Goal: Task Accomplishment & Management: Use online tool/utility

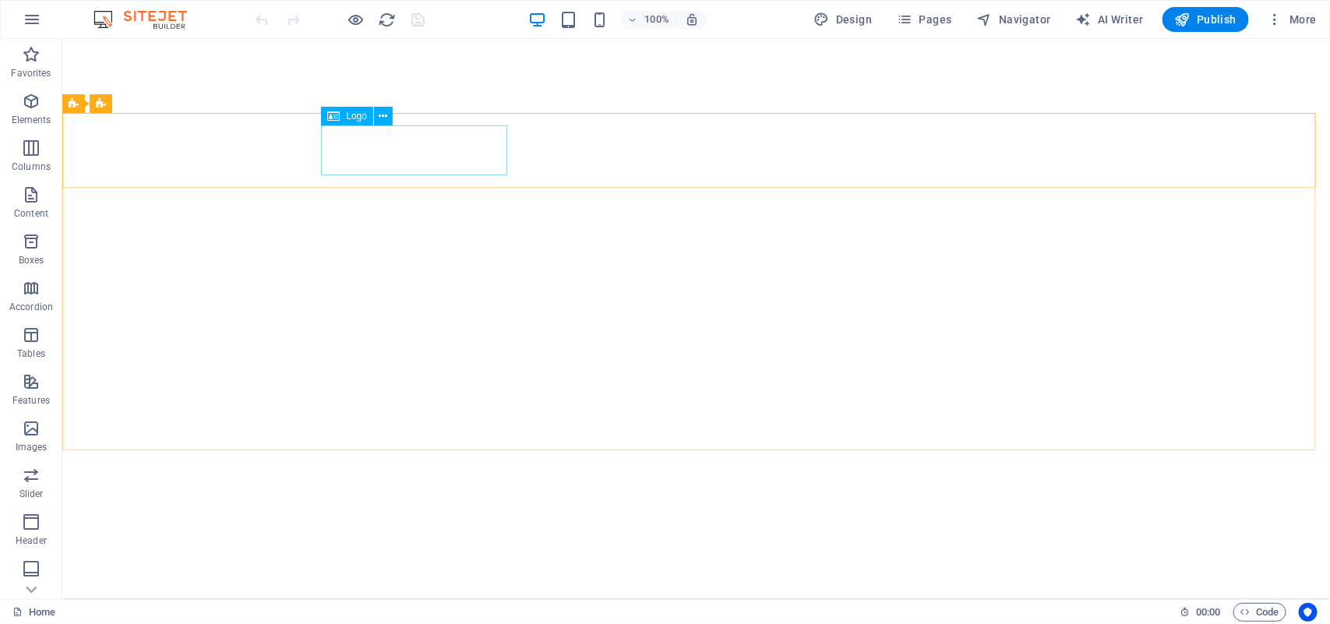
click at [339, 115] on icon at bounding box center [333, 116] width 12 height 19
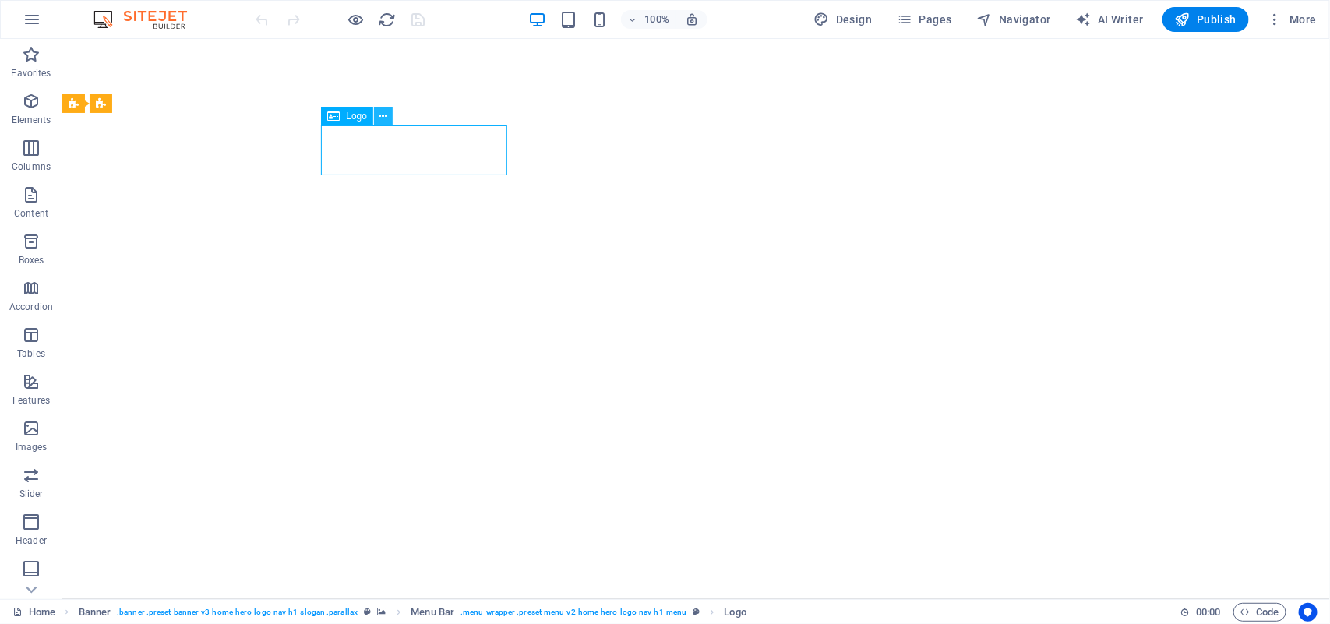
click at [386, 115] on icon at bounding box center [383, 116] width 9 height 16
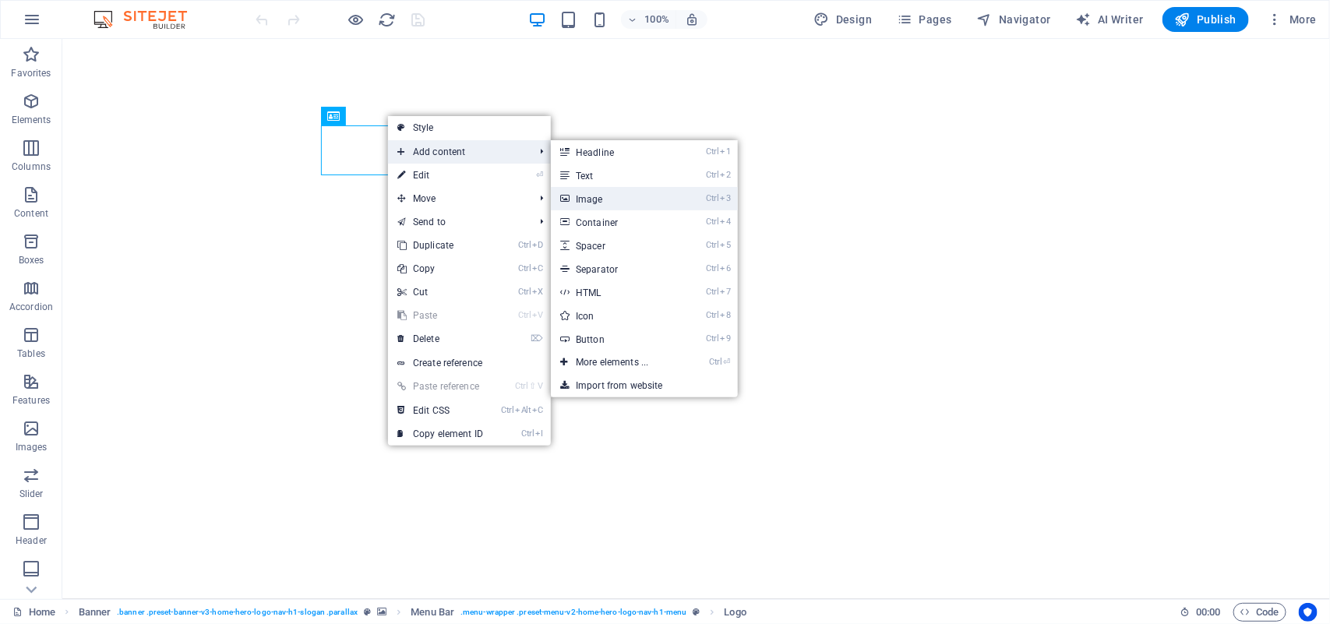
click at [625, 196] on link "Ctrl 3 Image" at bounding box center [615, 198] width 129 height 23
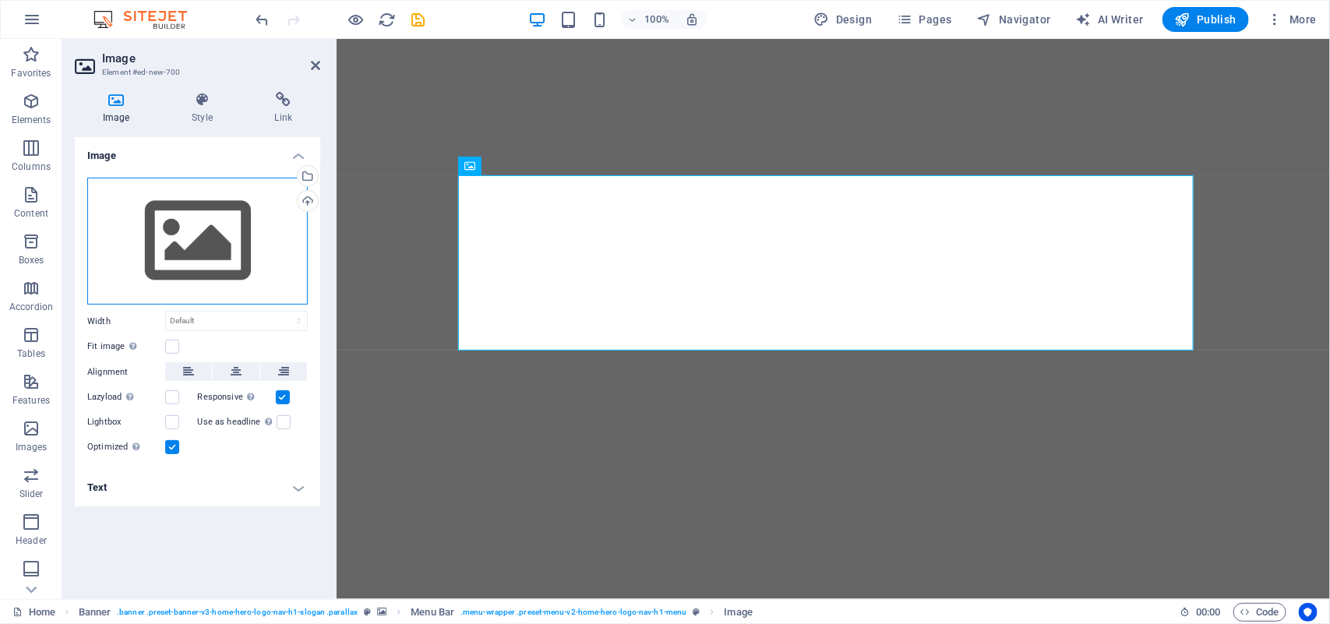
click at [215, 231] on div "Drag files here, click to choose files or select files from Files or our free s…" at bounding box center [197, 242] width 220 height 128
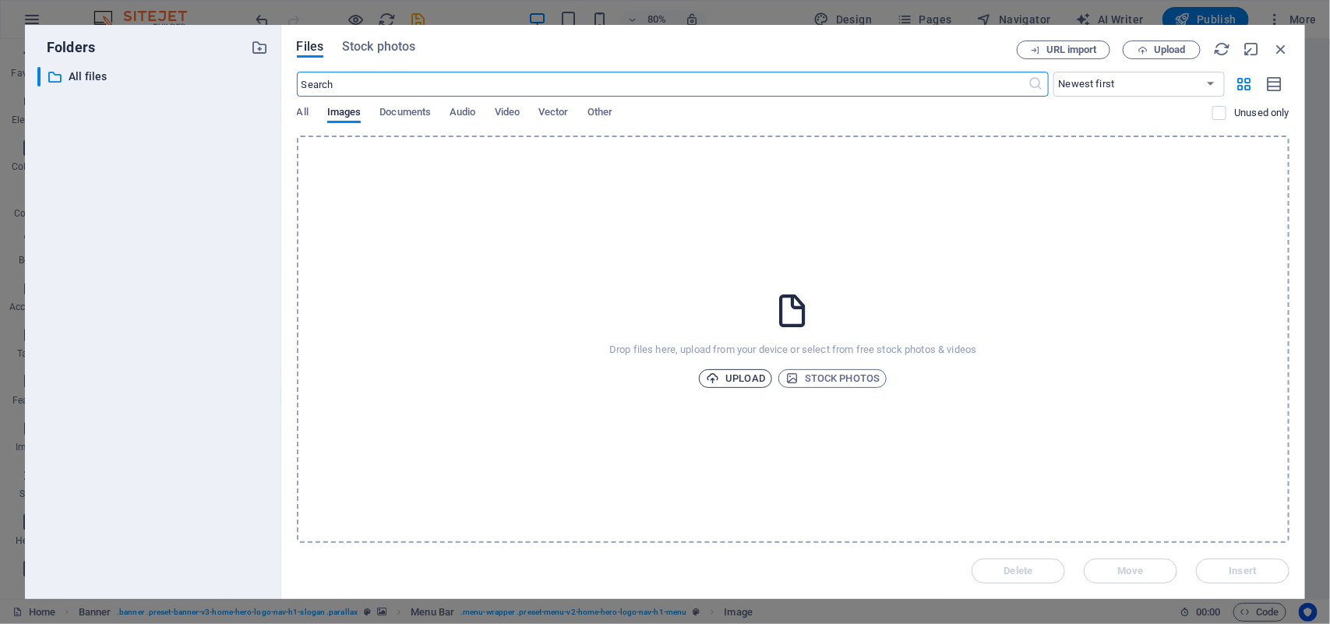
click at [711, 378] on icon "button" at bounding box center [712, 378] width 13 height 13
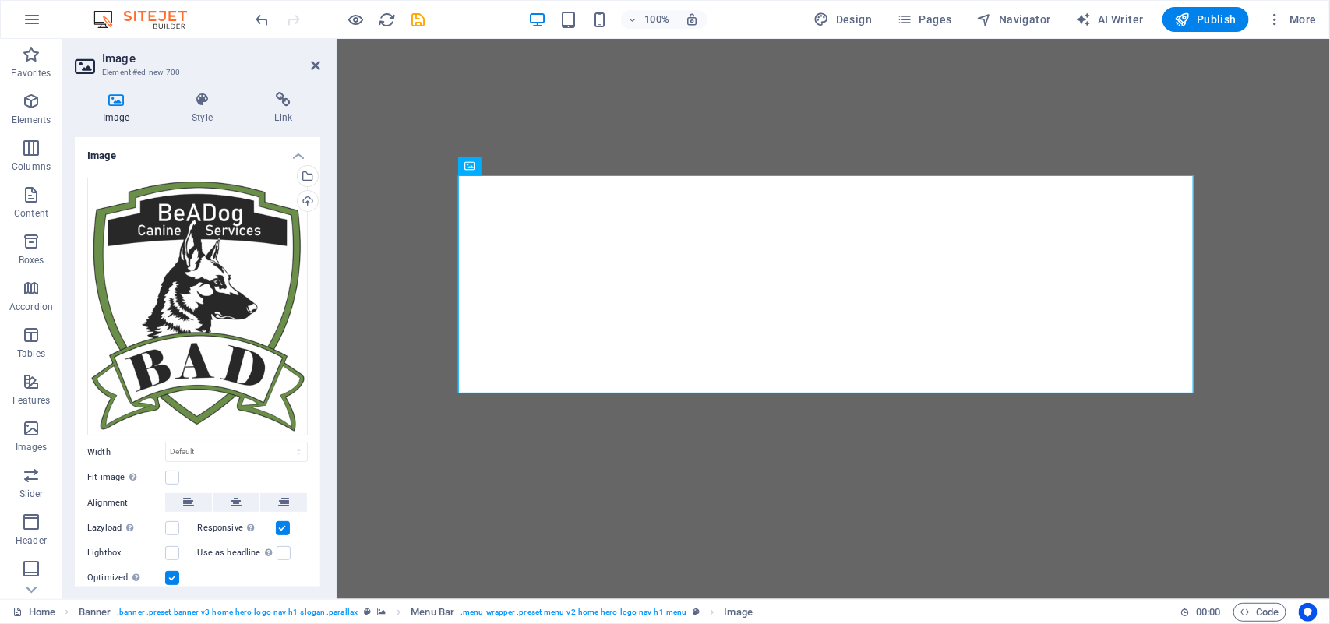
scroll to position [47, 0]
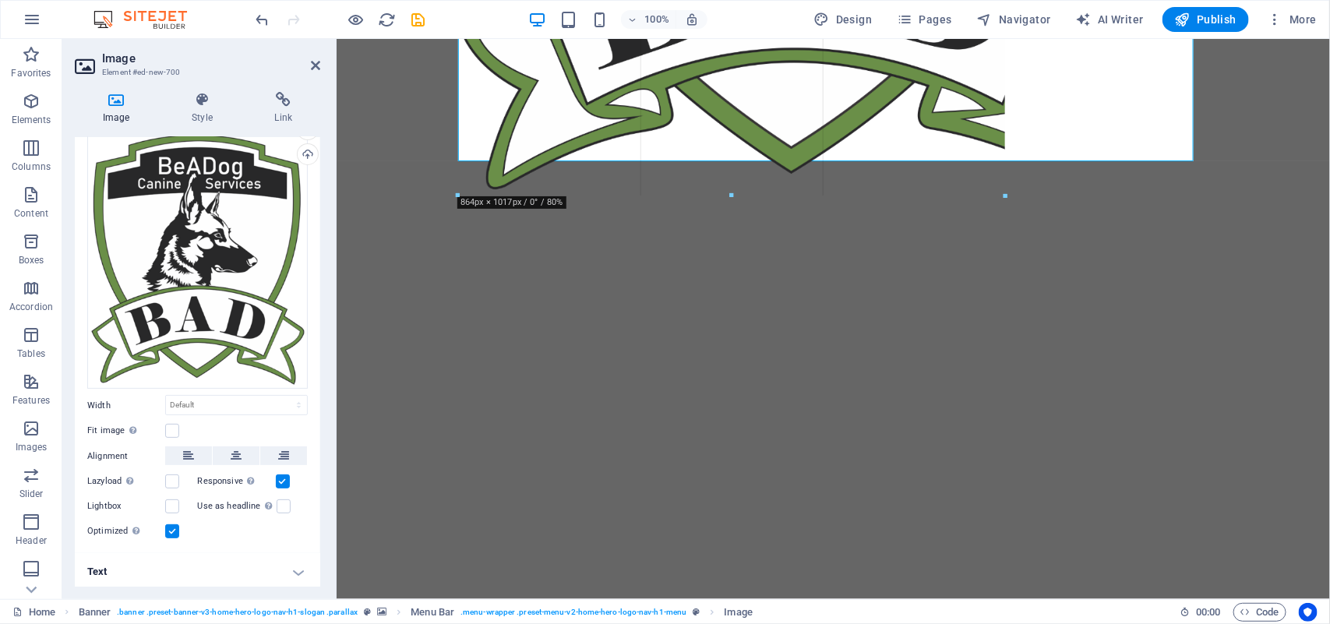
drag, startPoint x: 1192, startPoint y: 267, endPoint x: 894, endPoint y: 45, distance: 371.3
type input "718"
select select "px"
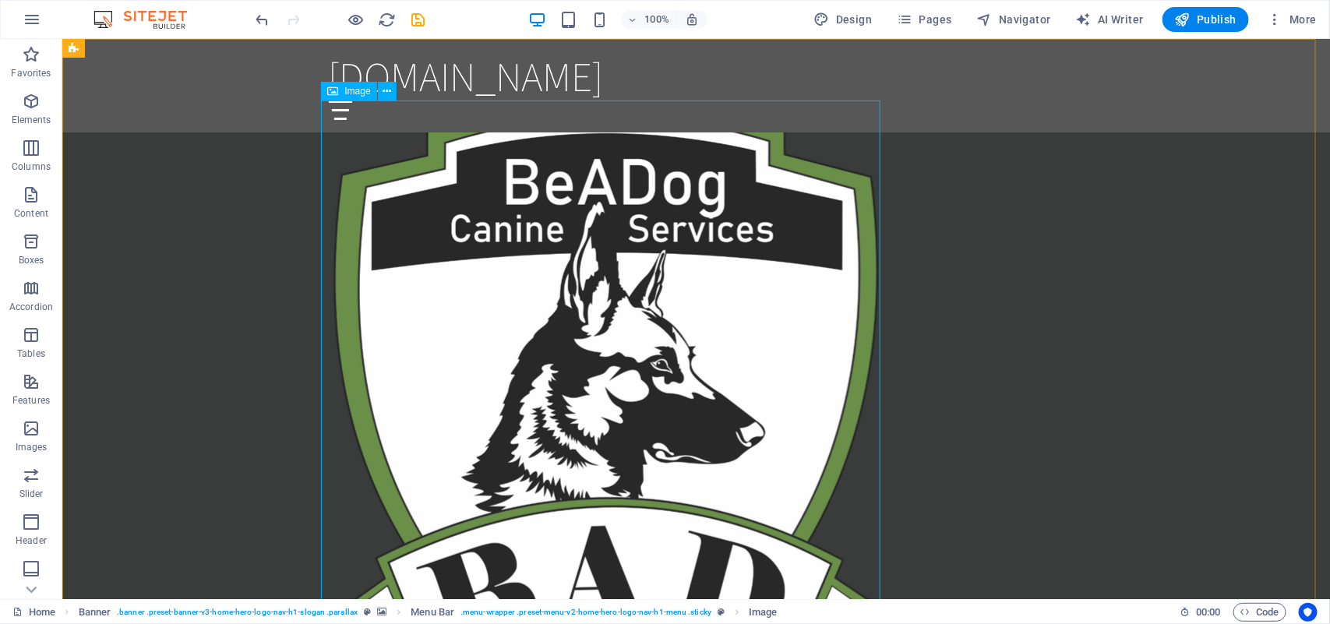
scroll to position [1776, 0]
click at [737, 386] on figure at bounding box center [695, 429] width 735 height 658
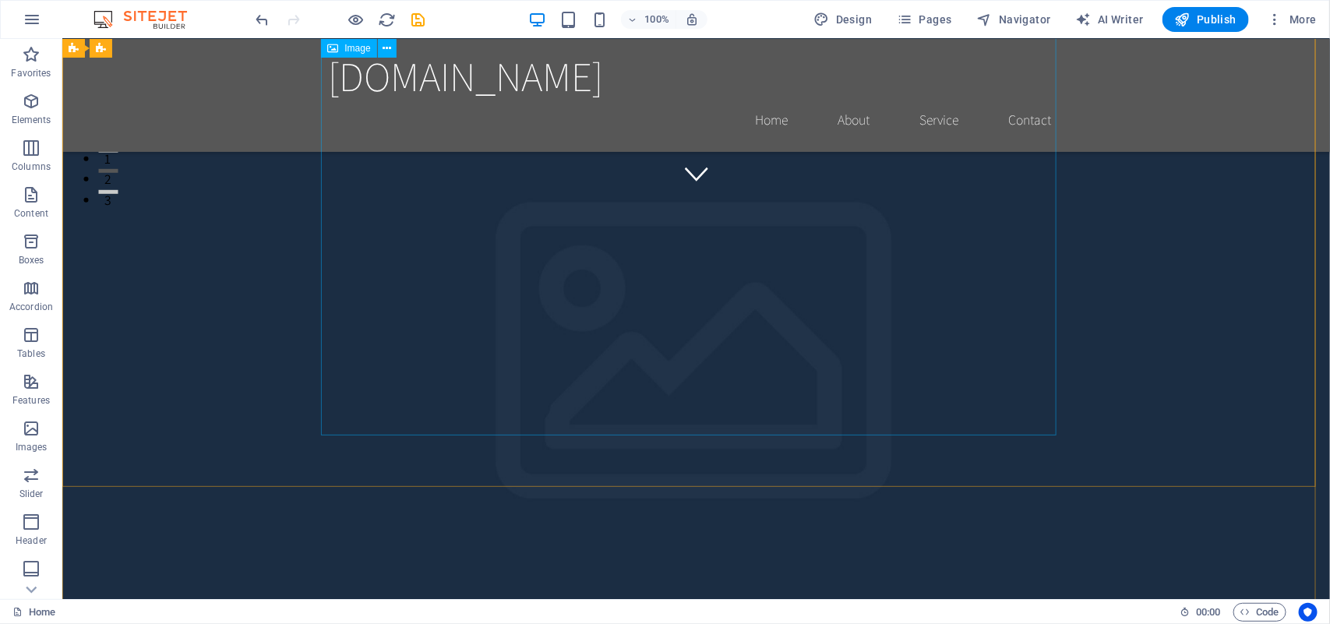
scroll to position [0, 0]
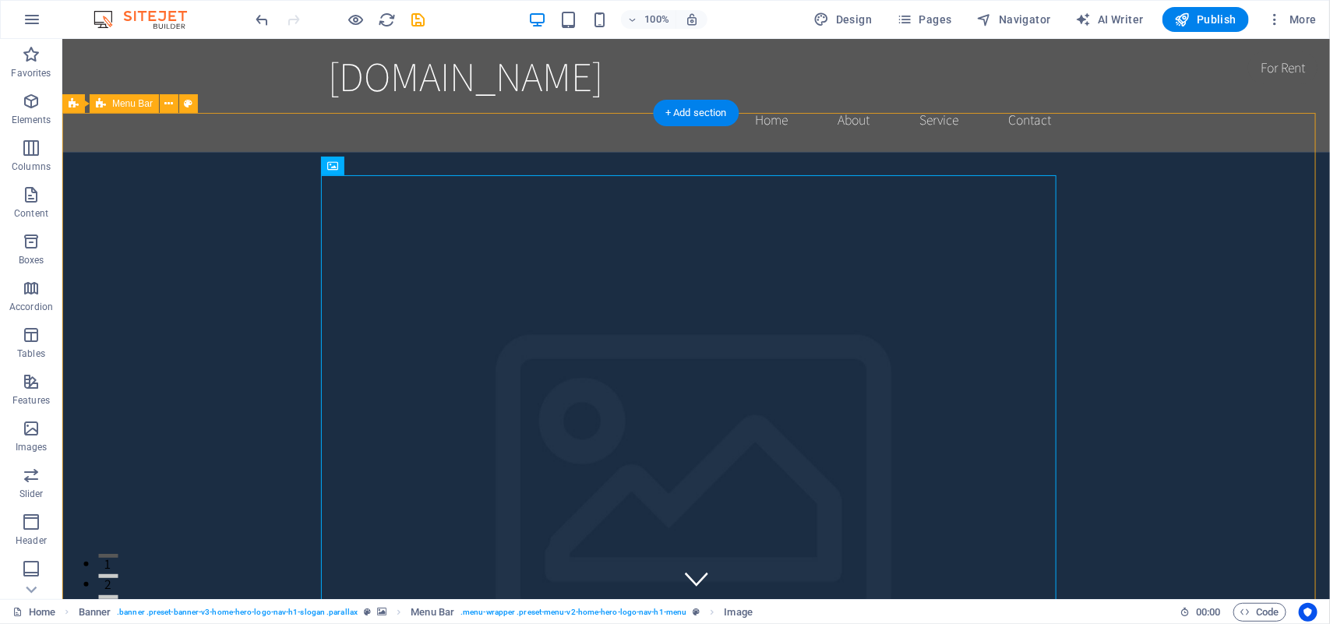
click at [390, 168] on icon at bounding box center [387, 165] width 9 height 16
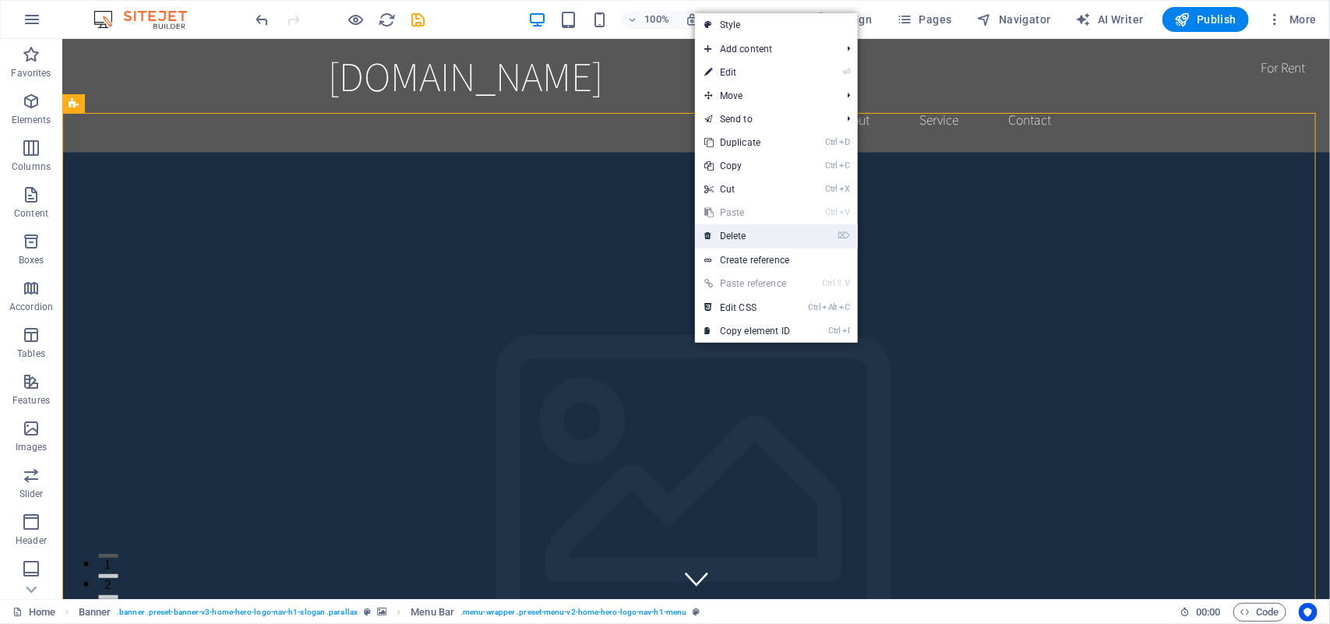
click at [760, 232] on link "⌦ Delete" at bounding box center [747, 235] width 104 height 23
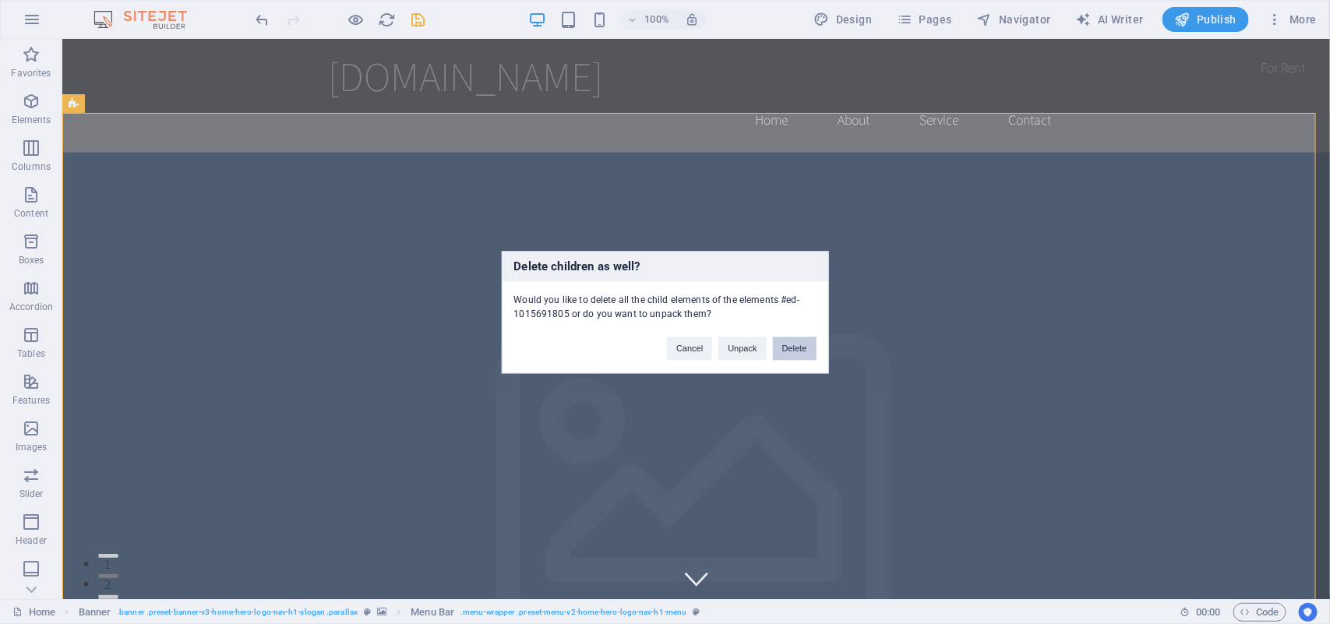
click at [801, 347] on button "Delete" at bounding box center [795, 348] width 44 height 23
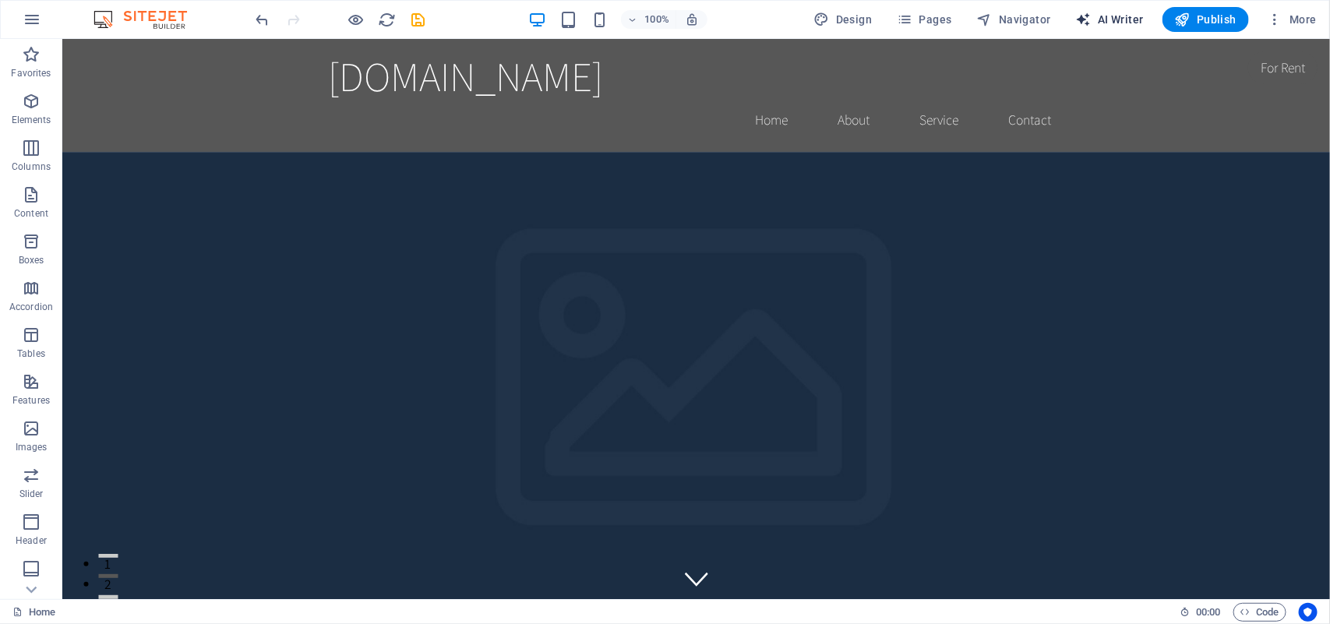
click at [1115, 17] on span "AI Writer" at bounding box center [1110, 20] width 68 height 16
select select "English"
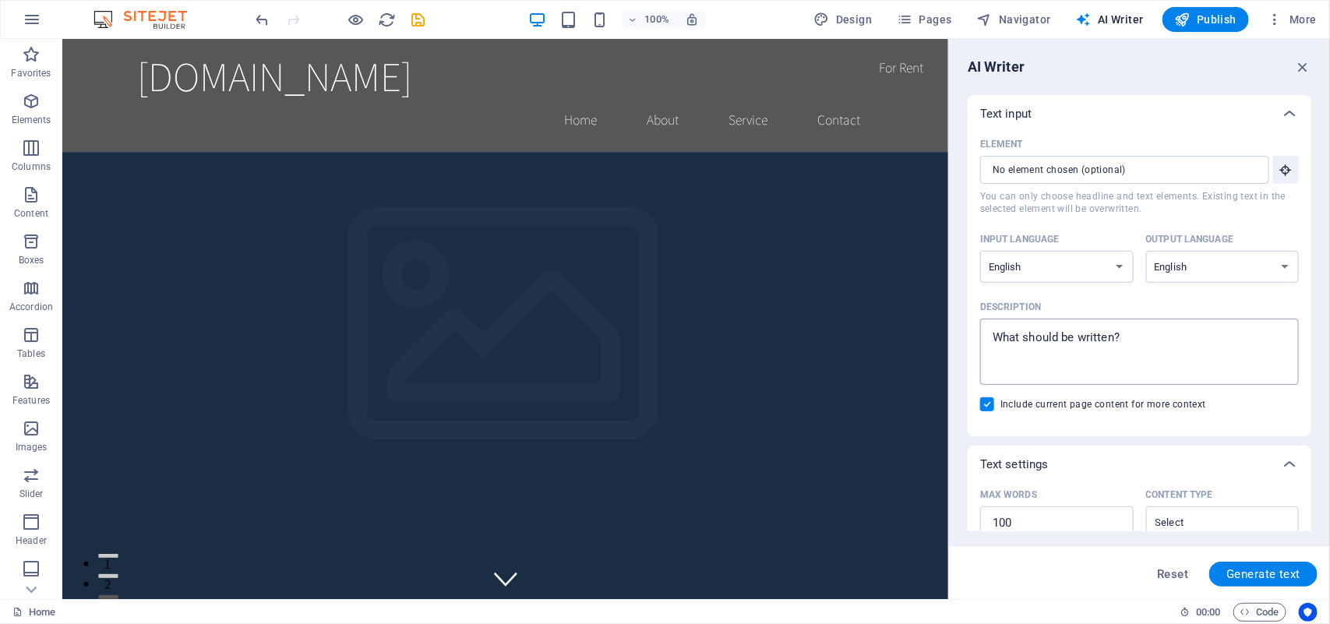
type textarea "x"
click at [1034, 341] on textarea "Description x ​" at bounding box center [1139, 351] width 303 height 51
type textarea "c"
type textarea "x"
type textarea "ca"
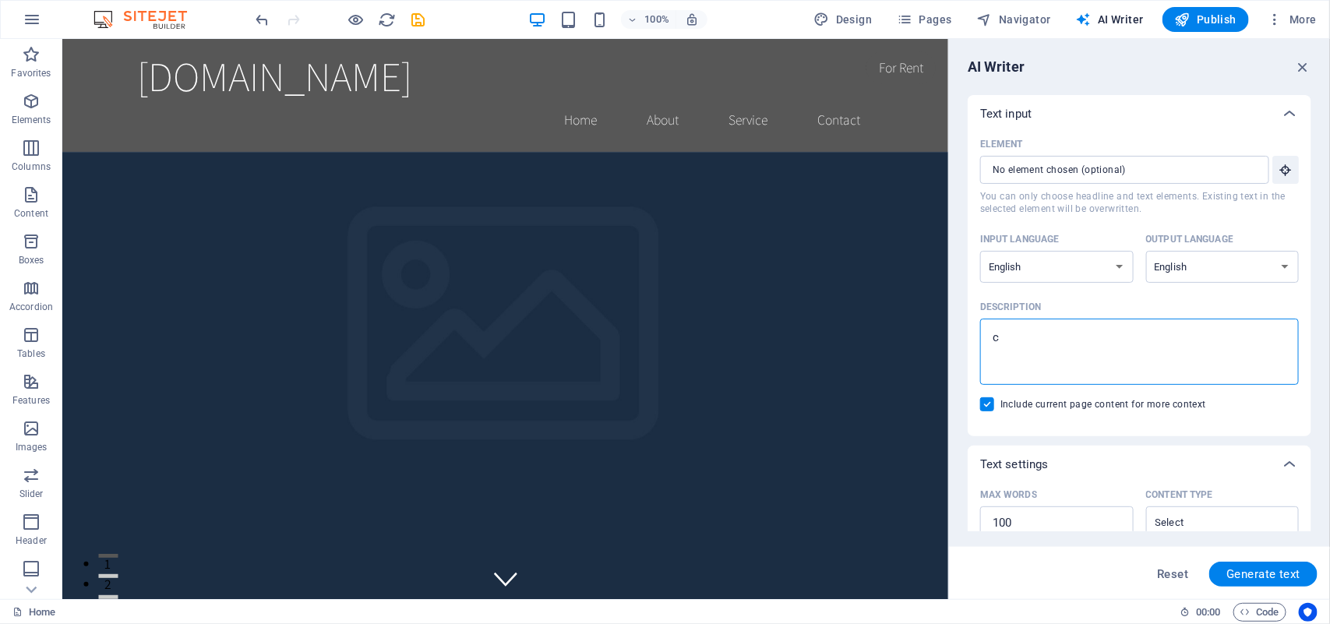
type textarea "x"
type textarea "can"
type textarea "x"
type textarea "can"
type textarea "x"
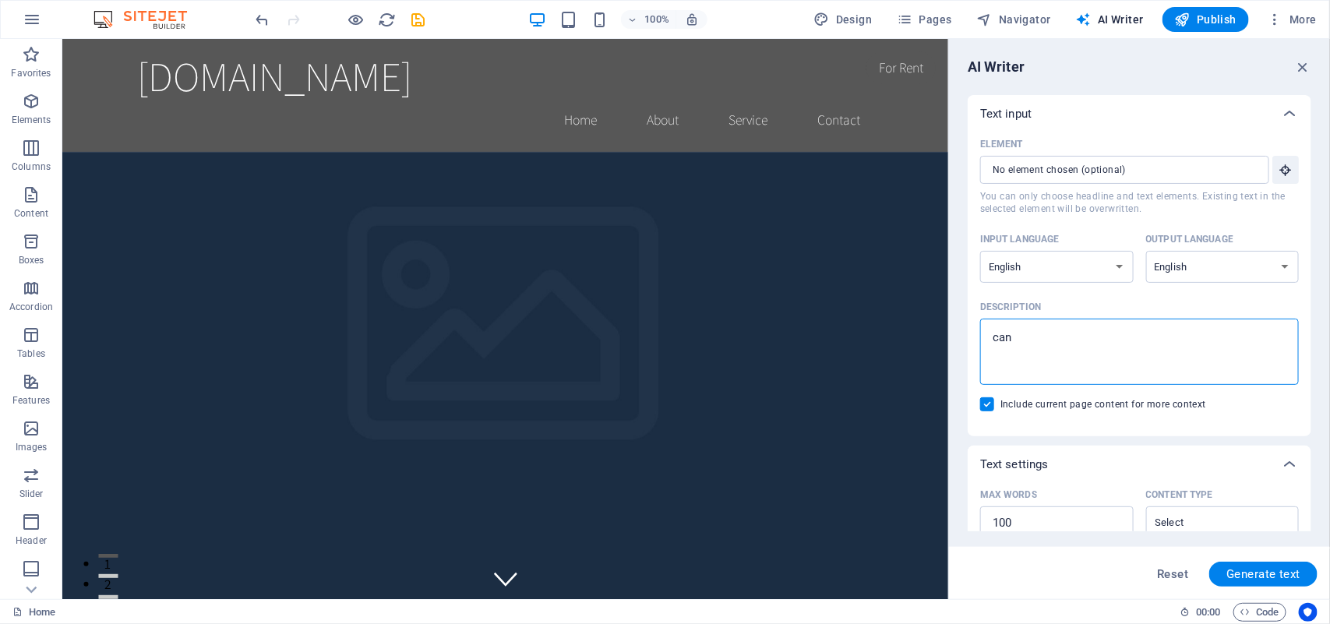
type textarea "can y"
type textarea "x"
type textarea "can yo"
type textarea "x"
type textarea "can you"
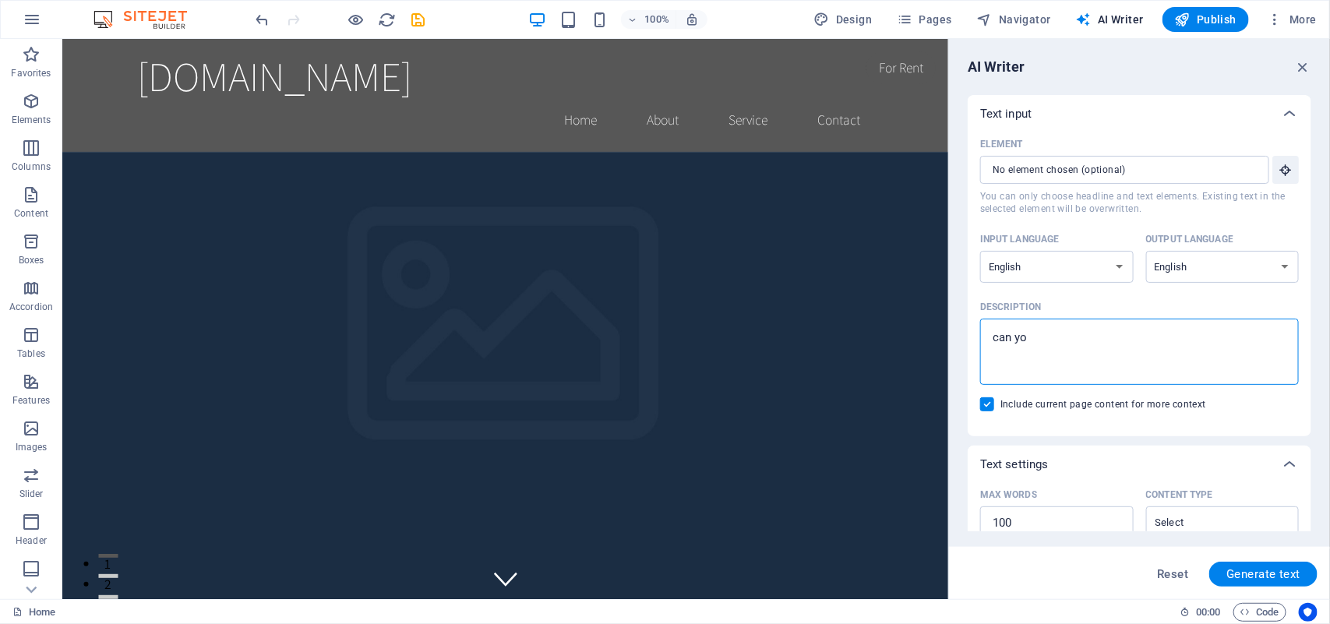
type textarea "x"
type textarea "can you"
type textarea "x"
type textarea "can you m"
type textarea "x"
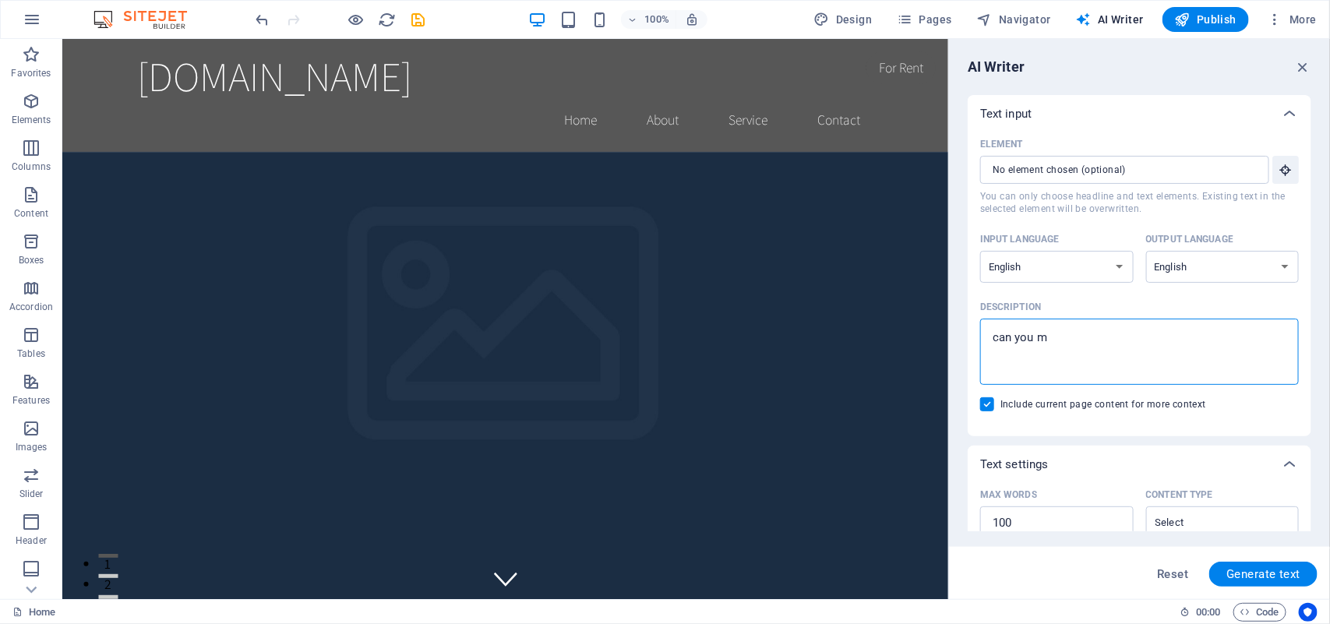
type textarea "can you ma"
type textarea "x"
type textarea "can you mak"
type textarea "x"
type textarea "can you make"
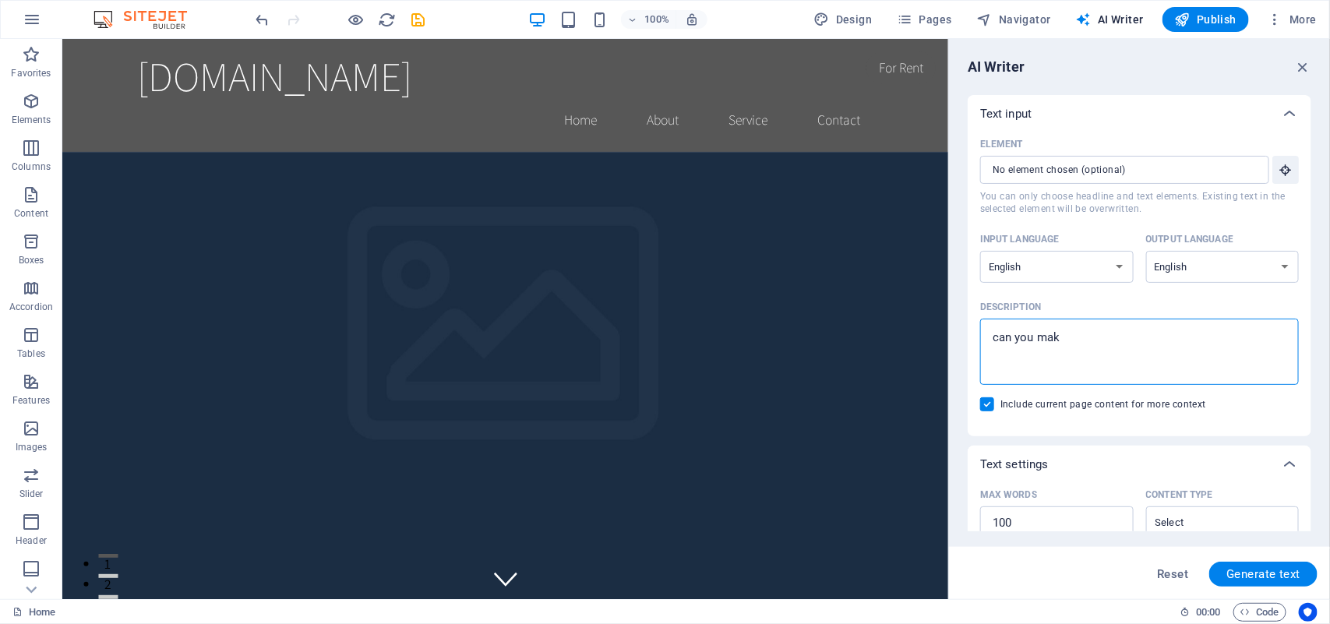
type textarea "x"
type textarea "can you make"
type textarea "x"
type textarea "can you make t"
type textarea "x"
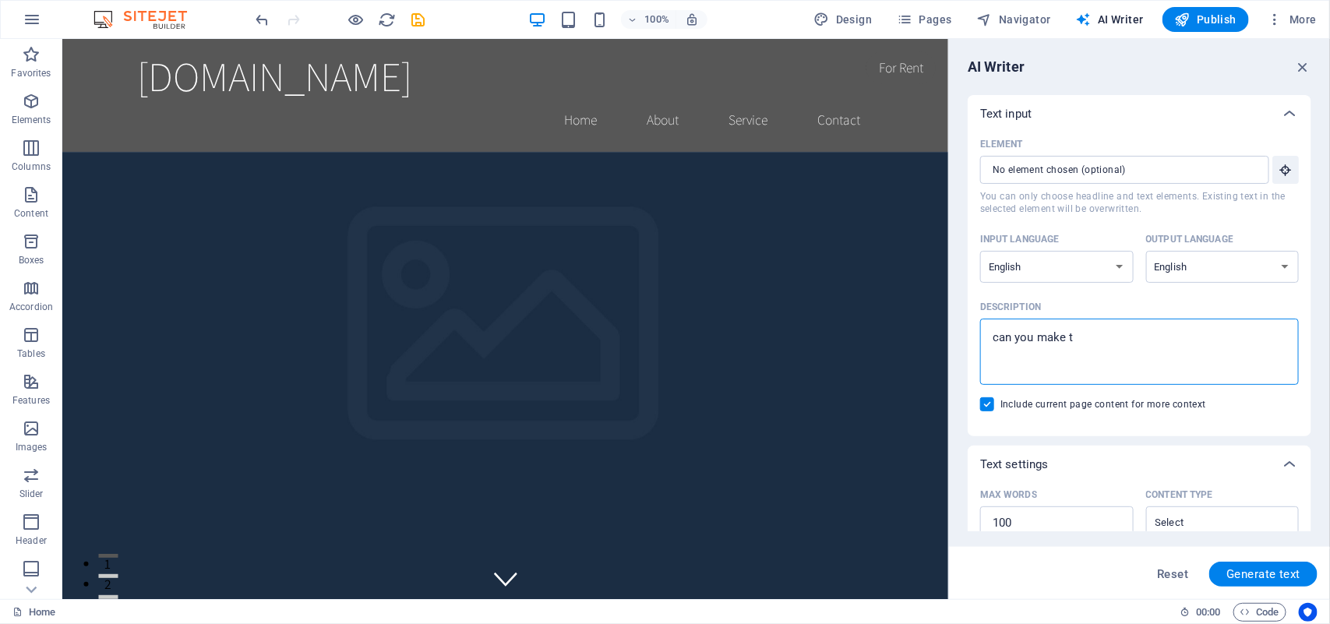
type textarea "can you make th"
type textarea "x"
type textarea "can you make the"
type textarea "x"
type textarea "can you make the"
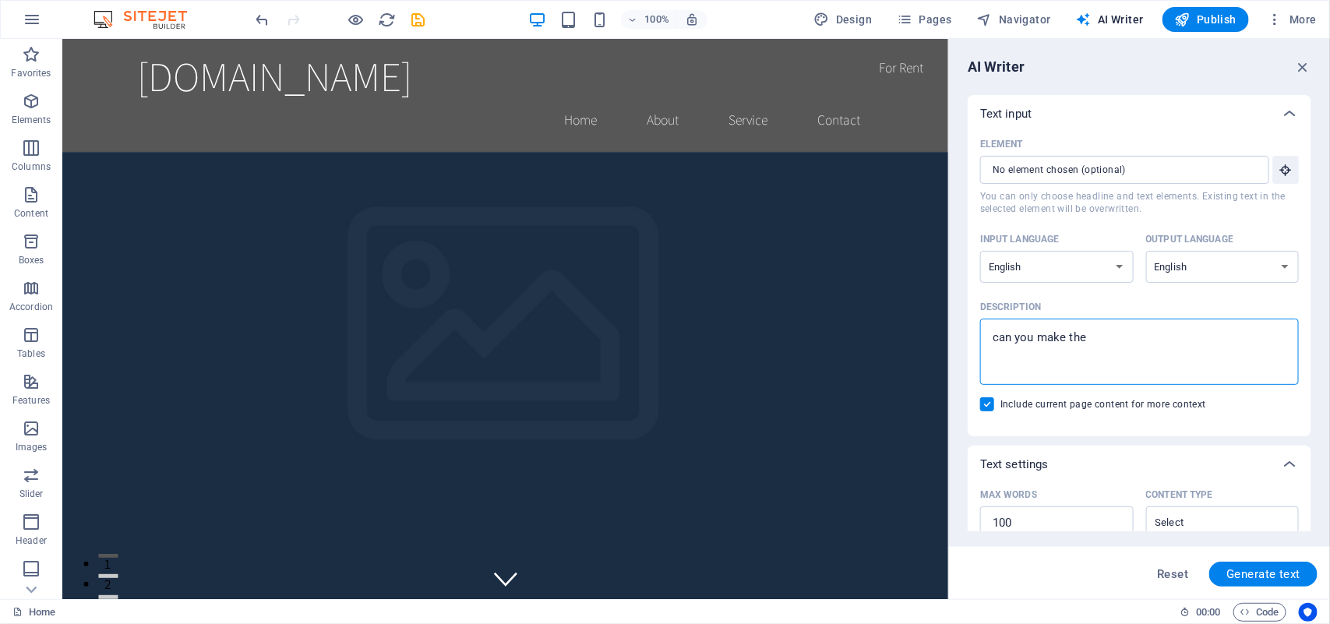
type textarea "x"
type textarea "can you make the t"
type textarea "x"
type textarea "can you make the th"
type textarea "x"
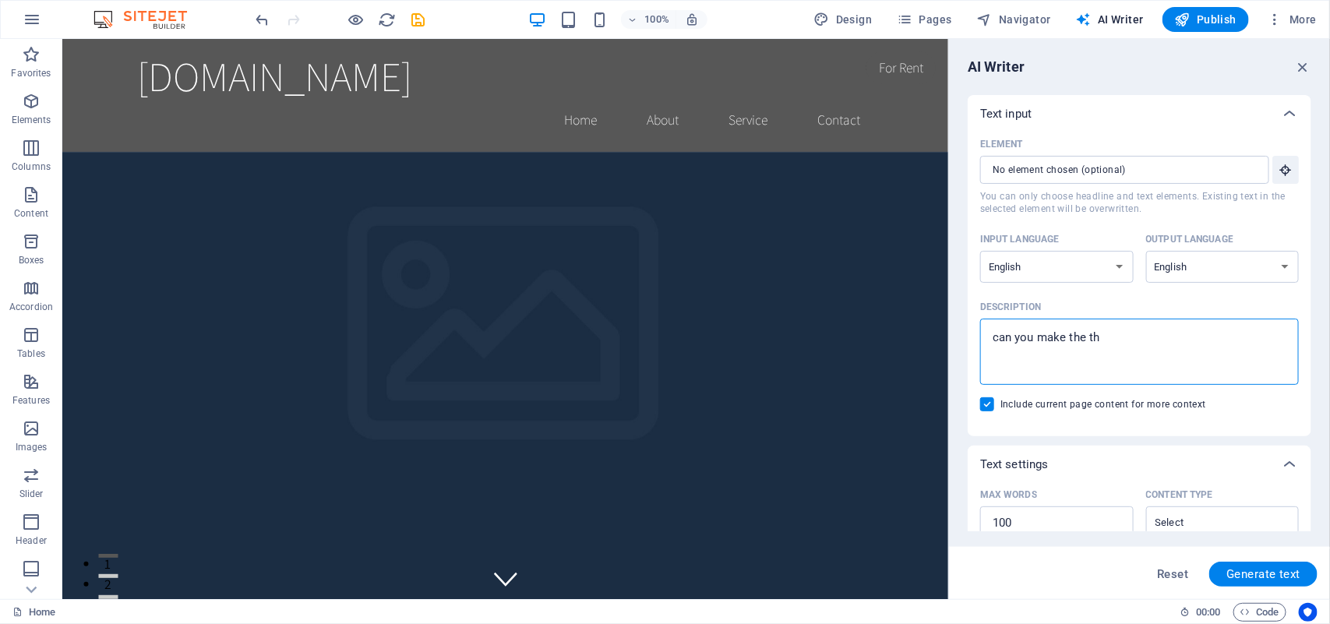
type textarea "can you make the the"
type textarea "x"
type textarea "can you make the them"
type textarea "x"
type textarea "can you make the theme"
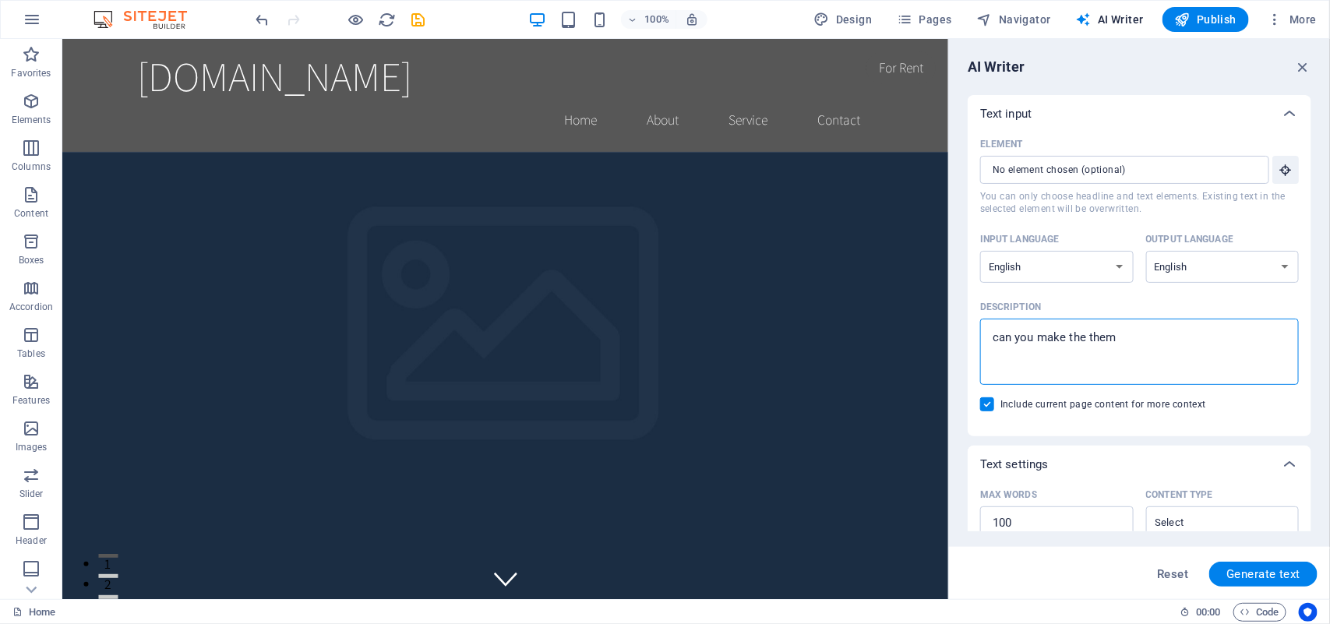
type textarea "x"
type textarea "can you make the theme"
type textarea "x"
type textarea "can you make the theme c"
type textarea "x"
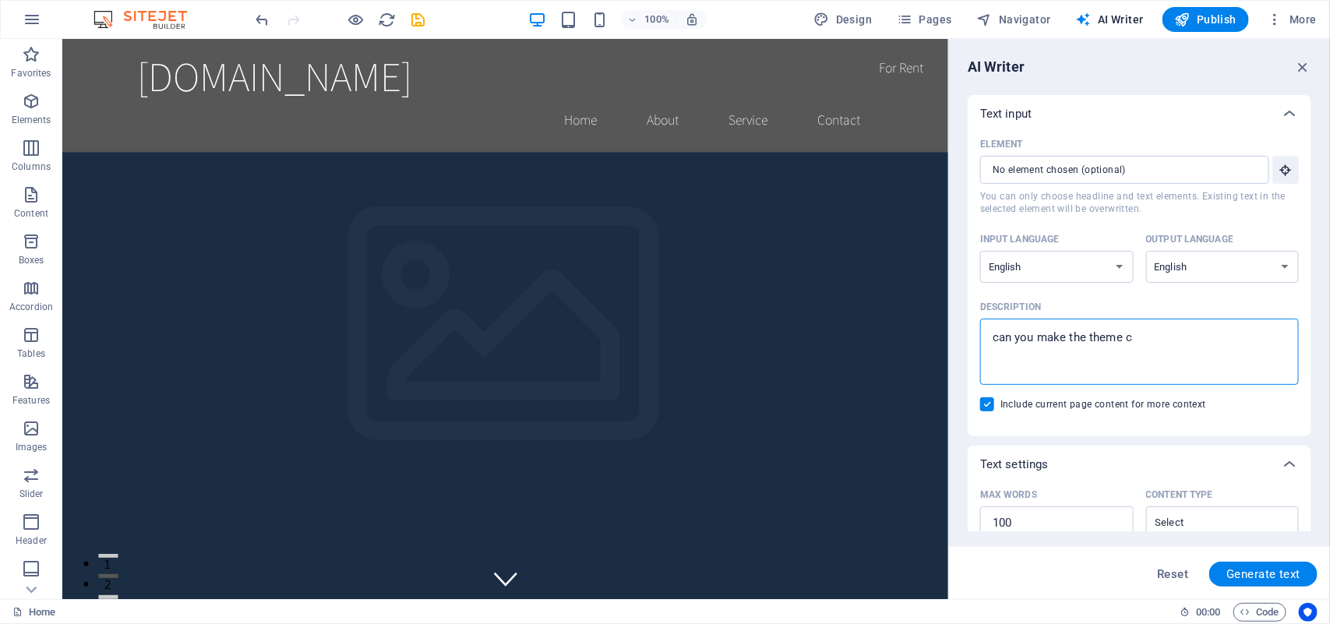
type textarea "can you make the theme co"
type textarea "x"
type textarea "can you make the theme col"
type textarea "x"
type textarea "can you make the theme colo"
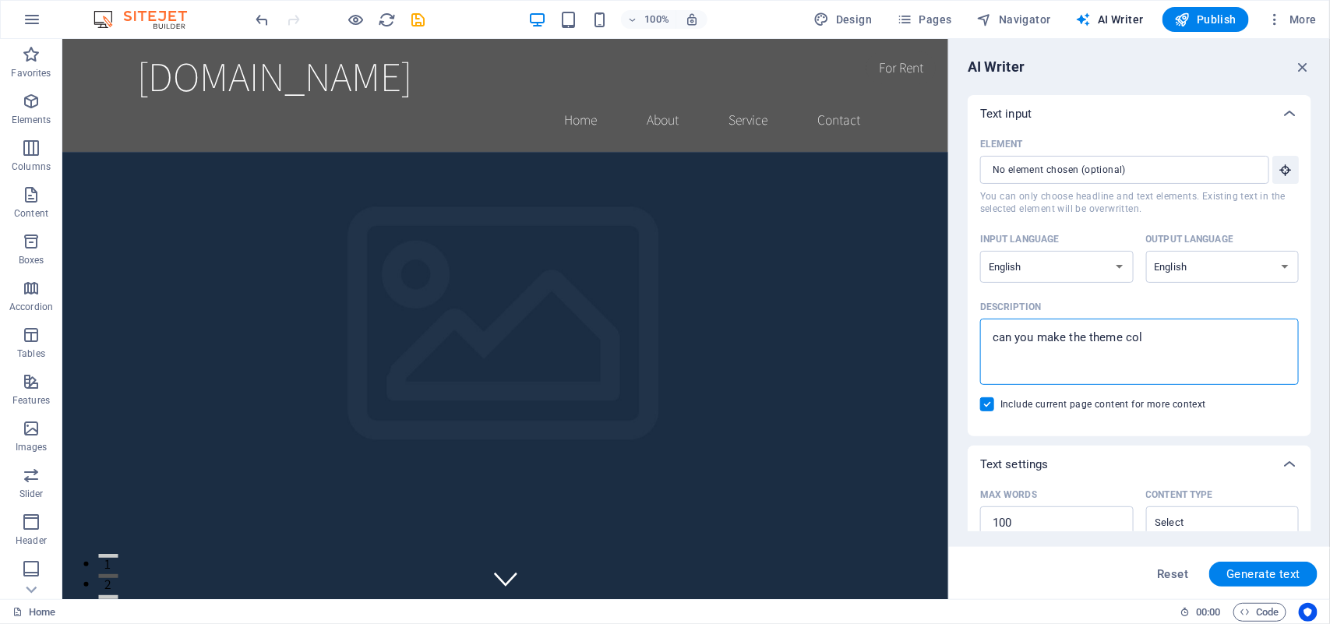
type textarea "x"
type textarea "can you make the theme color"
type textarea "x"
type textarea "can you make the theme color"
type textarea "x"
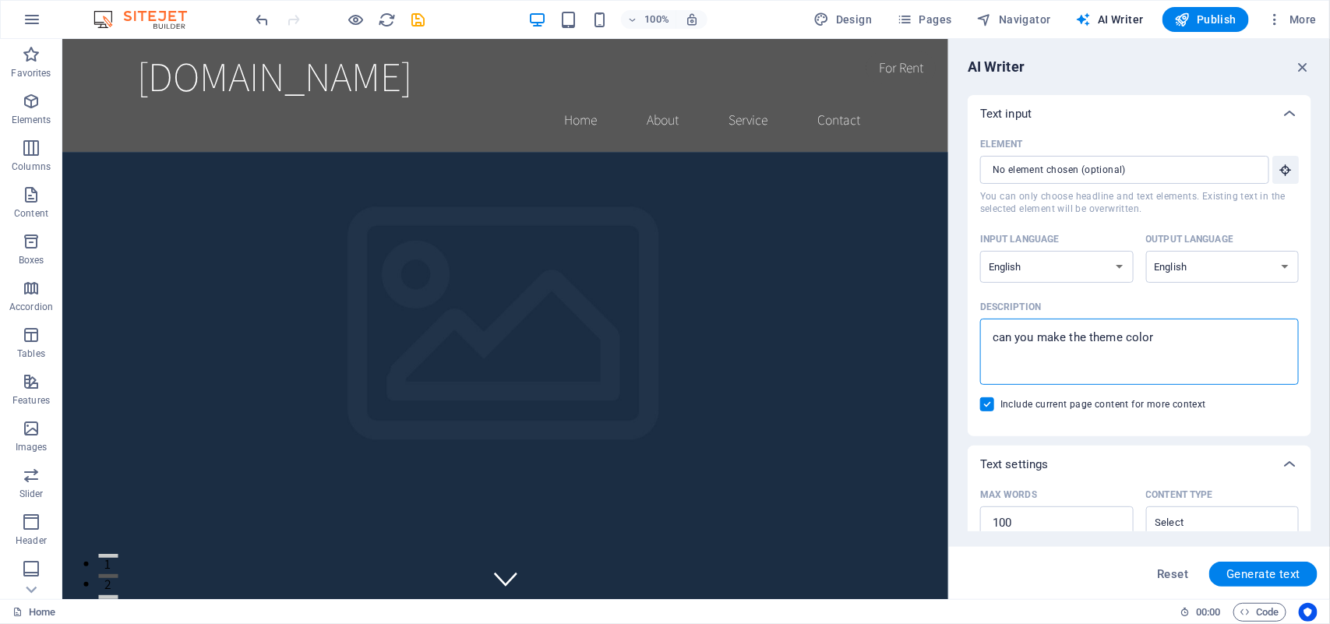
type textarea "can you make the theme color o"
type textarea "x"
type textarea "can you make the theme color ol"
type textarea "x"
type textarea "can you make the theme color oli"
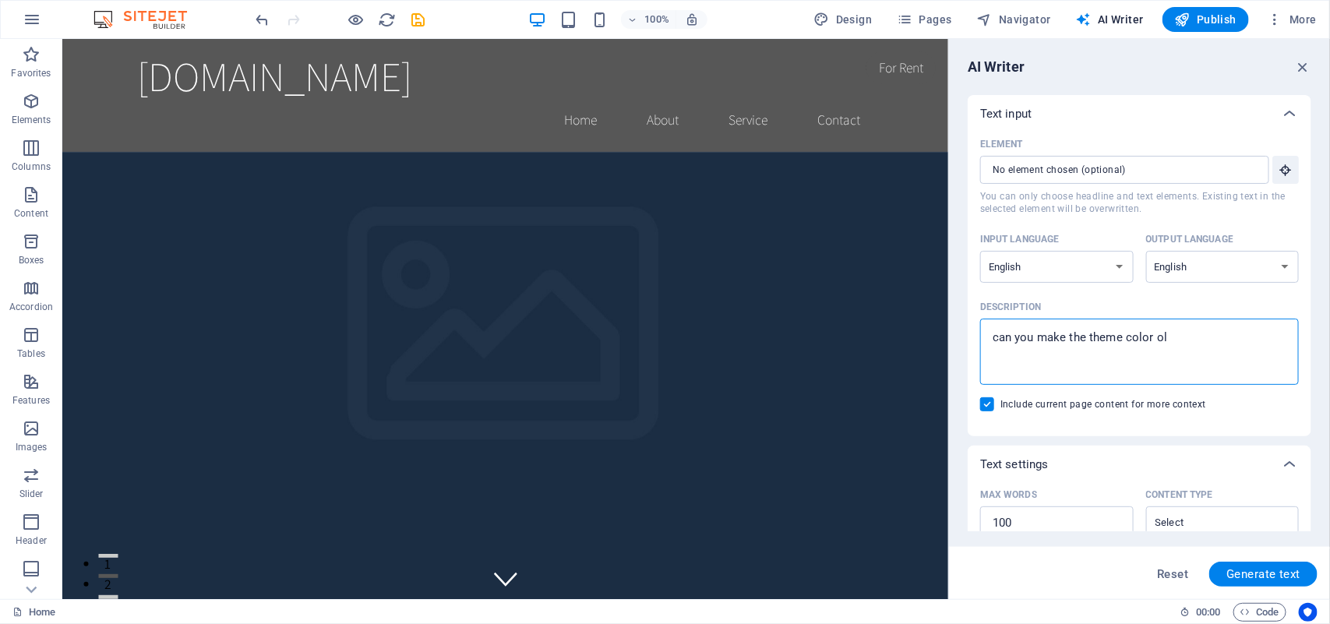
type textarea "x"
type textarea "can you make the theme color oliv"
type textarea "x"
type textarea "can you make the theme color olive"
type textarea "x"
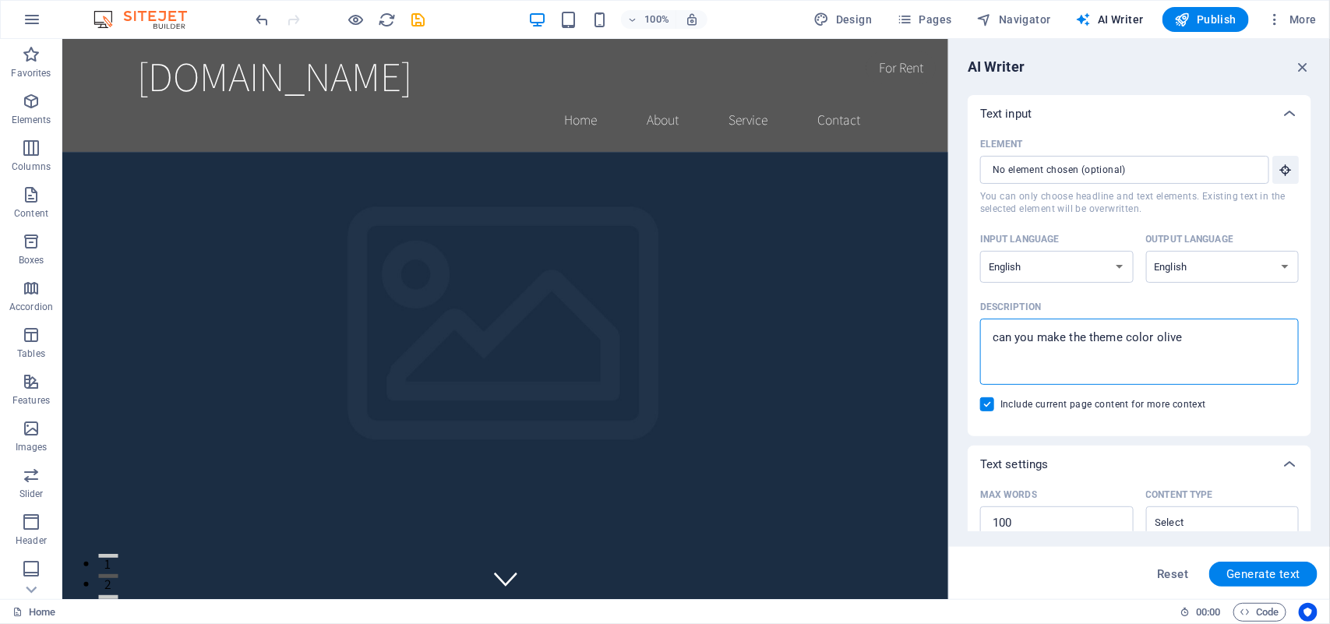
type textarea "can you make the theme color olive"
type textarea "x"
type textarea "can you make the theme color olive d"
type textarea "x"
type textarea "can you make the theme color olive dr"
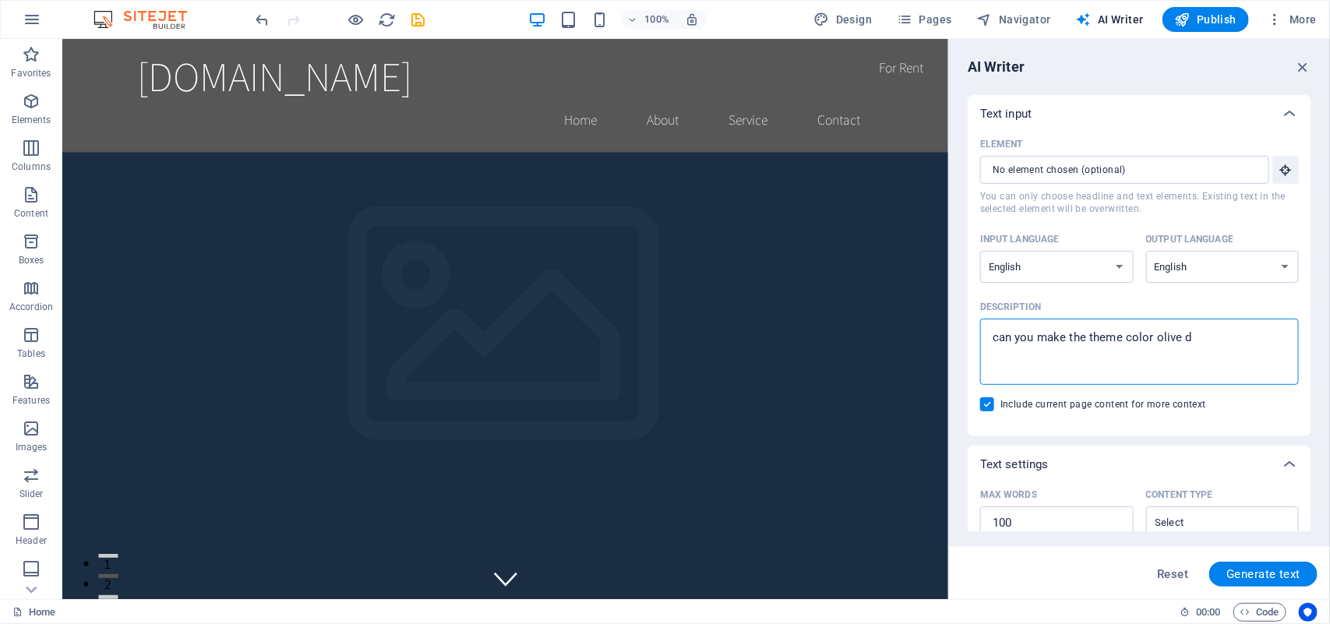
type textarea "x"
type textarea "can you make the theme color olive dra"
type textarea "x"
type textarea "can you make the theme color olive drab"
type textarea "x"
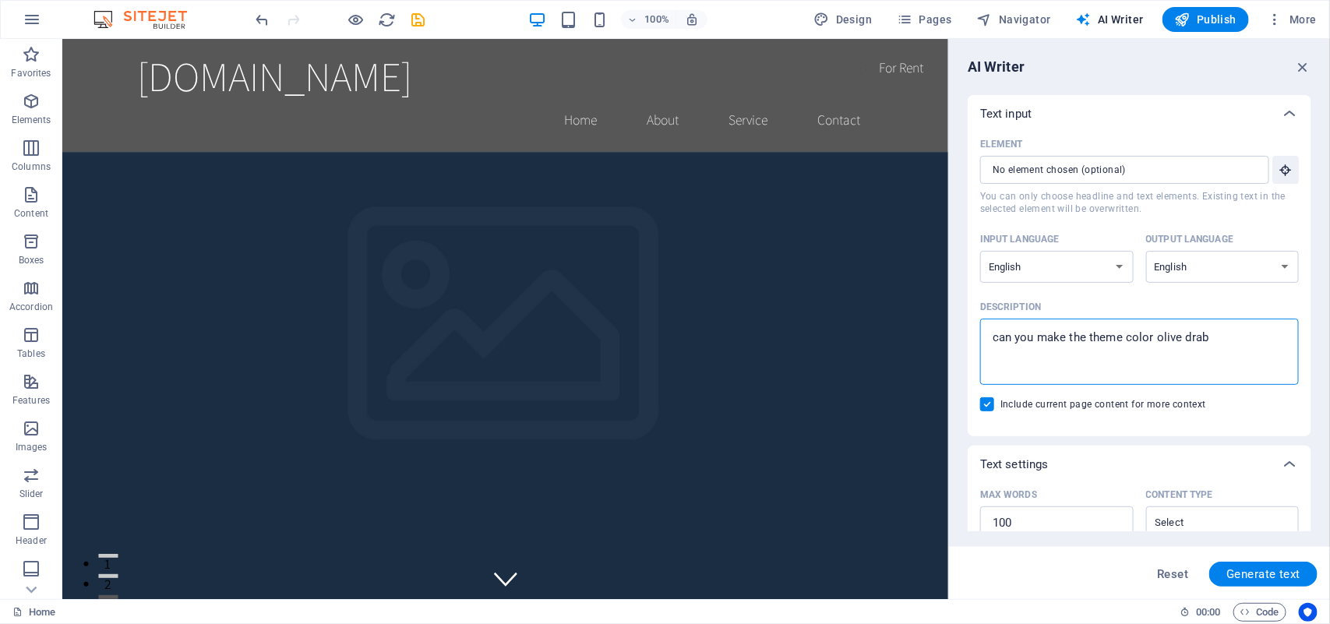
scroll to position [302, 0]
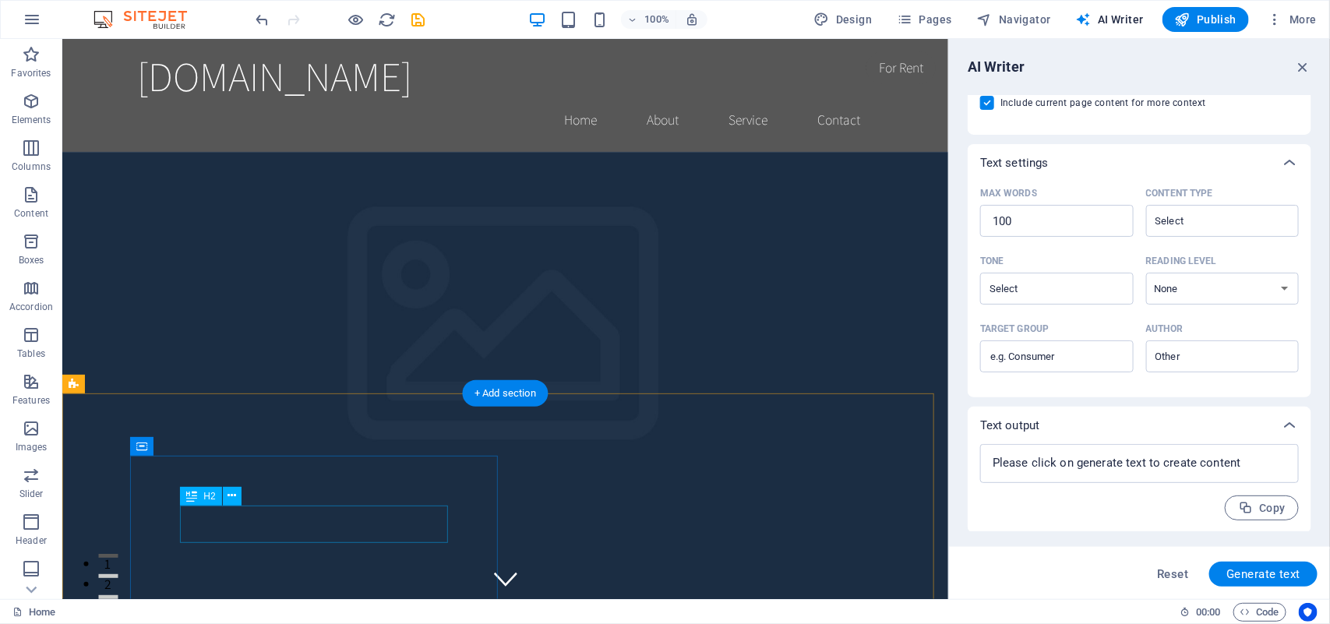
type textarea "can you make the theme color olive drab"
type textarea "x"
drag, startPoint x: 407, startPoint y: 529, endPoint x: 414, endPoint y: 515, distance: 16.0
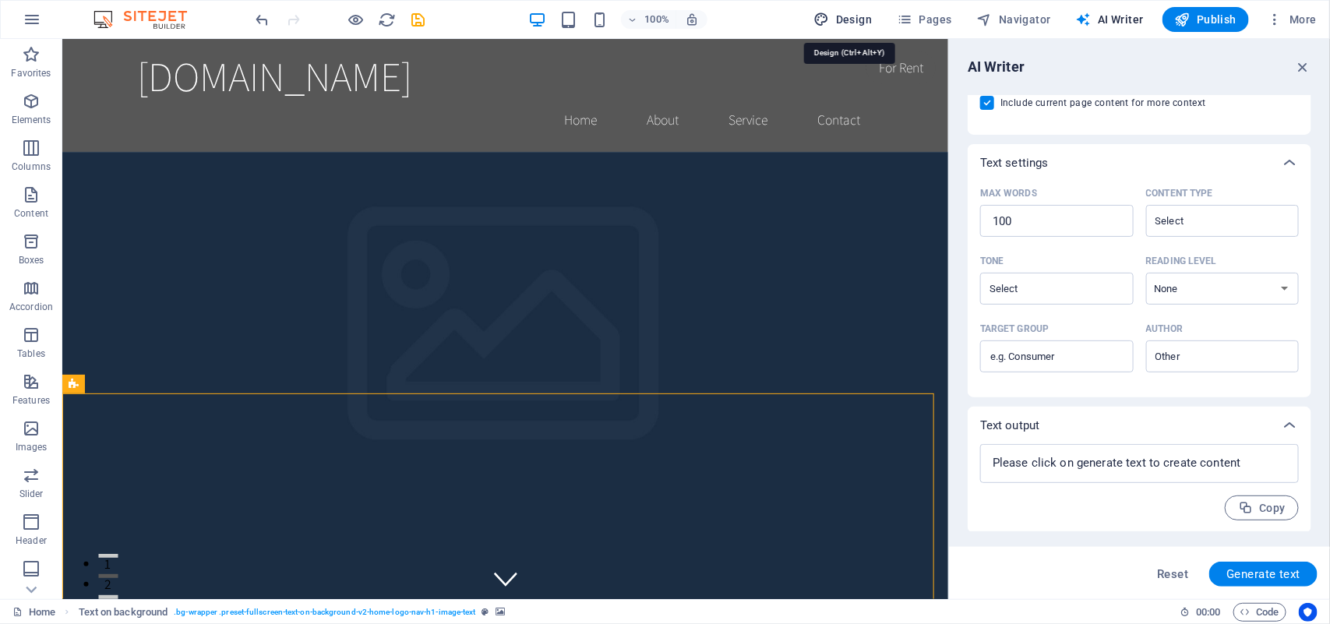
click at [845, 16] on span "Design" at bounding box center [843, 20] width 58 height 16
select select "rem"
select select "200"
select select "px"
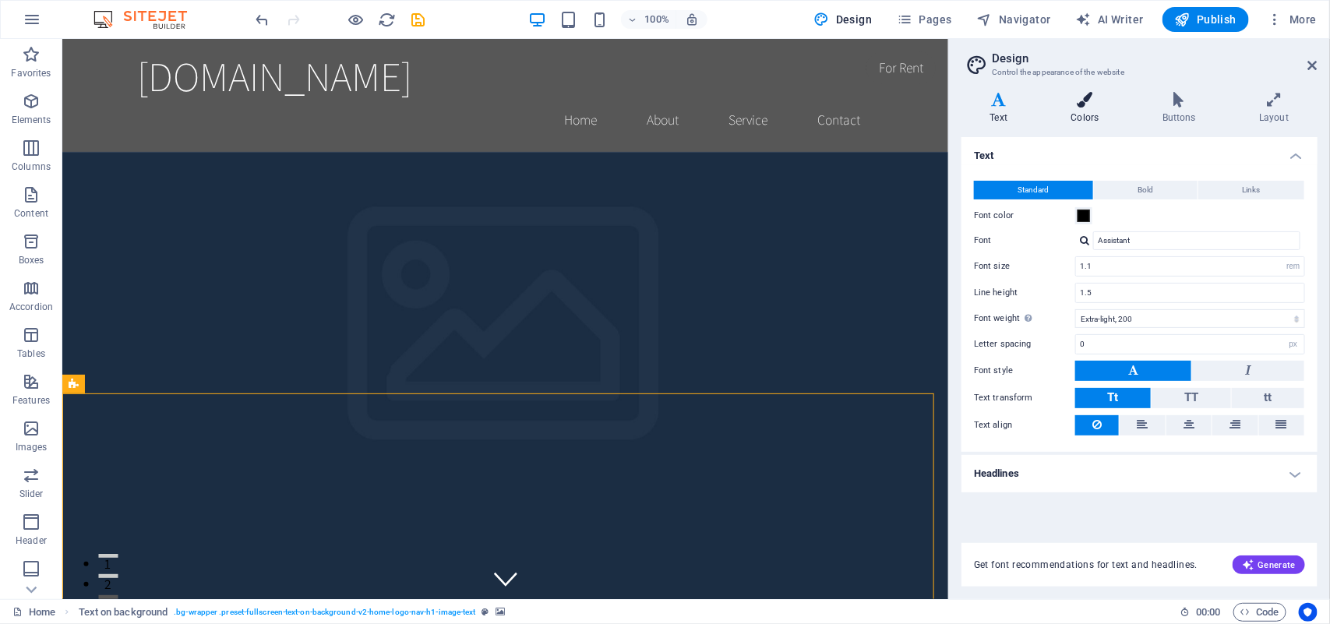
click at [1083, 114] on h4 "Colors" at bounding box center [1087, 108] width 91 height 33
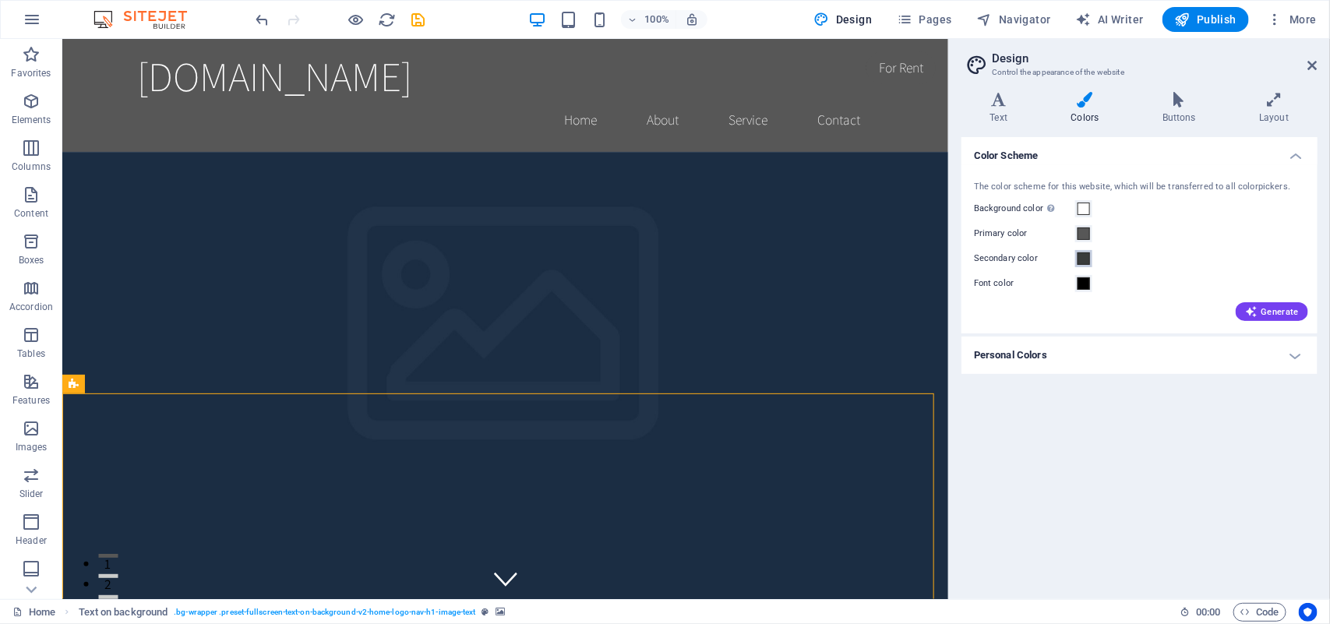
click at [1084, 259] on span at bounding box center [1084, 258] width 12 height 12
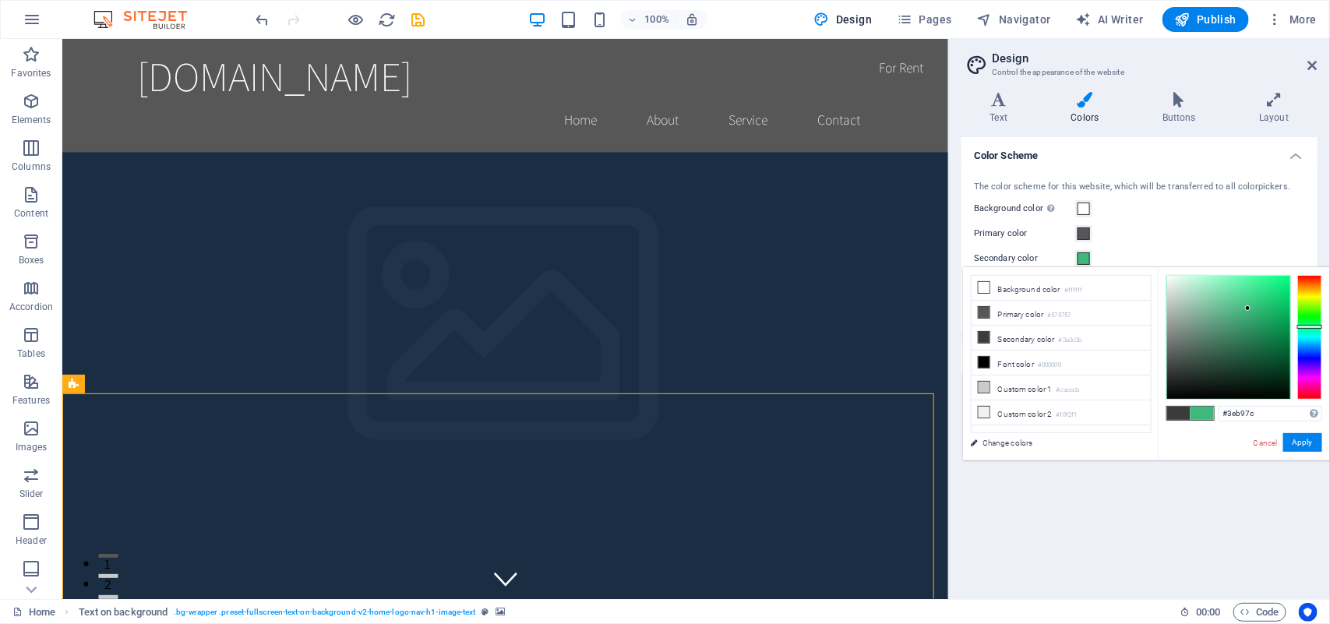
click at [1248, 309] on div at bounding box center [1228, 337] width 123 height 123
click at [1257, 332] on div at bounding box center [1228, 337] width 123 height 123
click at [1268, 347] on div at bounding box center [1228, 337] width 123 height 123
click at [1272, 318] on div at bounding box center [1228, 337] width 123 height 123
click at [1271, 295] on div at bounding box center [1228, 337] width 123 height 123
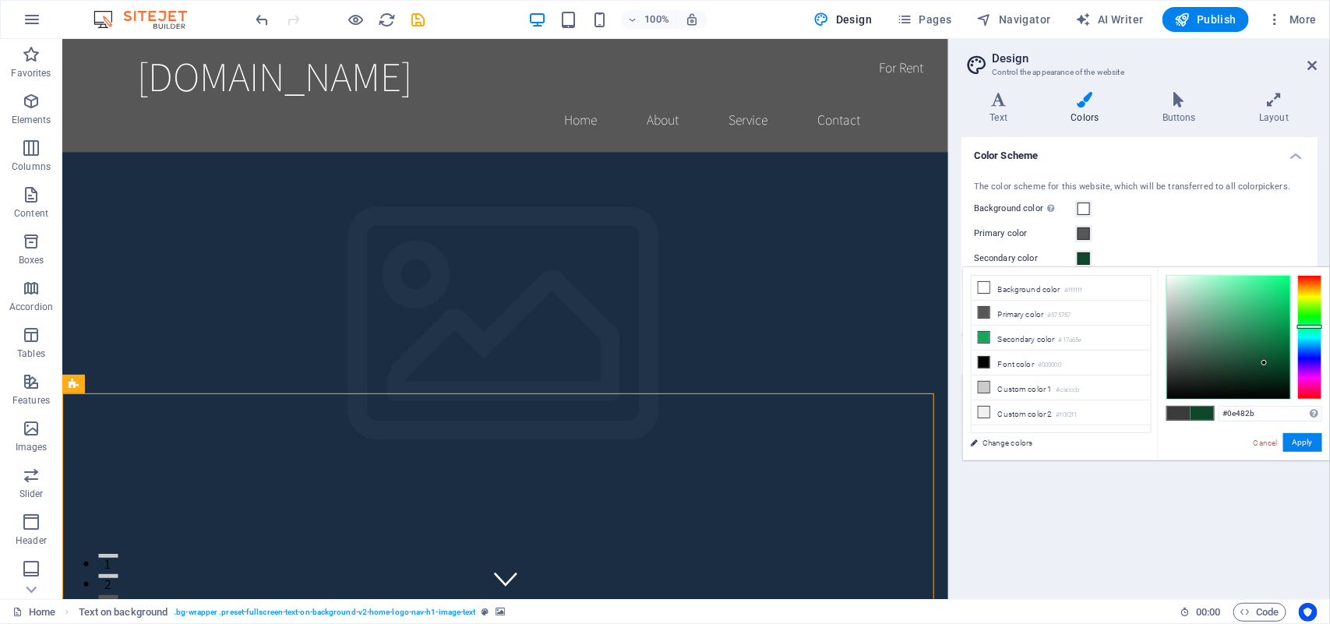
click at [1265, 363] on div at bounding box center [1228, 337] width 123 height 123
click at [1282, 367] on div at bounding box center [1228, 337] width 123 height 123
click at [1279, 340] on div at bounding box center [1228, 337] width 123 height 123
click at [1007, 314] on li "Primary color #575757" at bounding box center [1061, 313] width 179 height 25
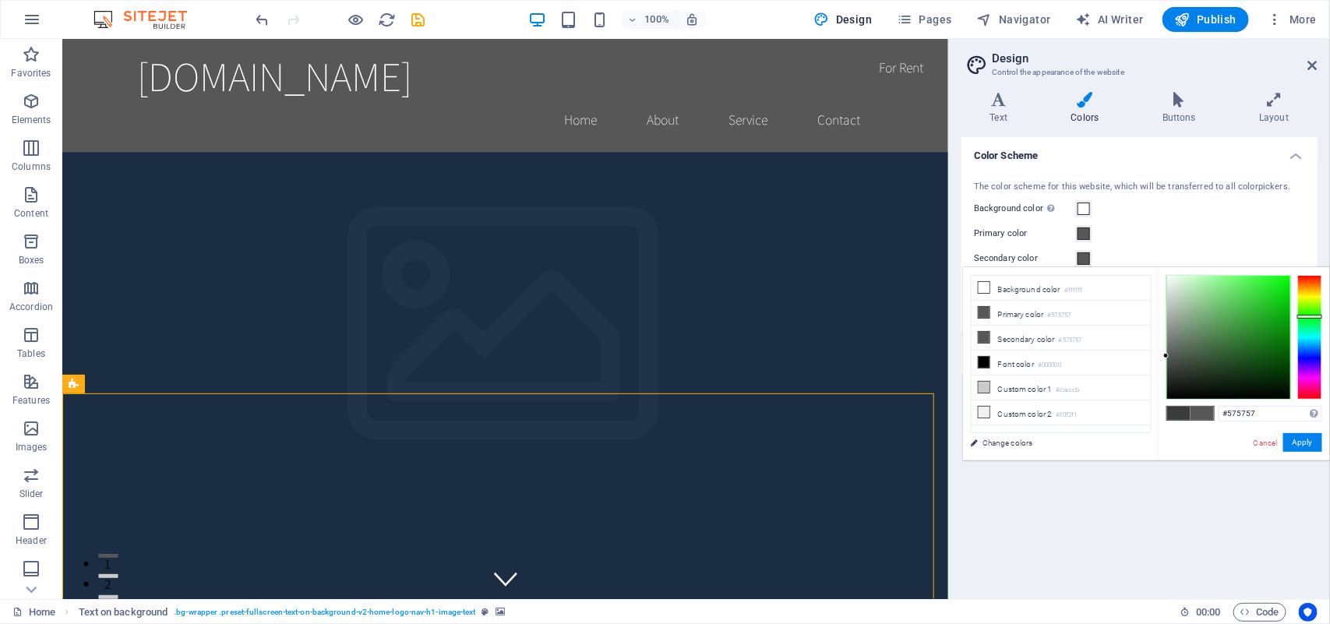
click at [1310, 316] on div at bounding box center [1309, 337] width 25 height 125
click at [1236, 329] on div at bounding box center [1228, 337] width 123 height 123
click at [1258, 344] on div at bounding box center [1228, 337] width 123 height 123
click at [1275, 348] on div at bounding box center [1228, 337] width 123 height 123
type input "#0b670d"
